Goal: Task Accomplishment & Management: Manage account settings

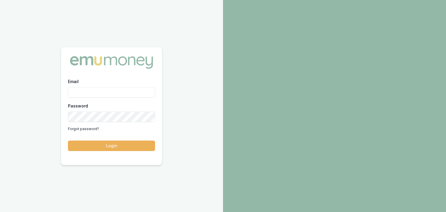
click at [122, 91] on input "Email" at bounding box center [111, 92] width 87 height 10
type input "[PERSON_NAME][EMAIL_ADDRESS][PERSON_NAME][DOMAIN_NAME]"
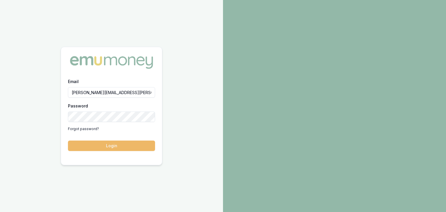
click at [131, 148] on button "Login" at bounding box center [111, 146] width 87 height 10
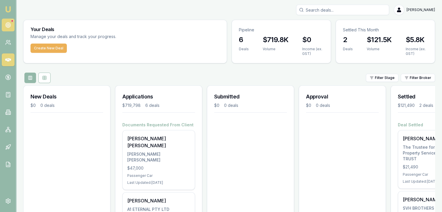
click at [8, 23] on circle at bounding box center [8, 25] width 5 height 5
